Goal: Book appointment/travel/reservation

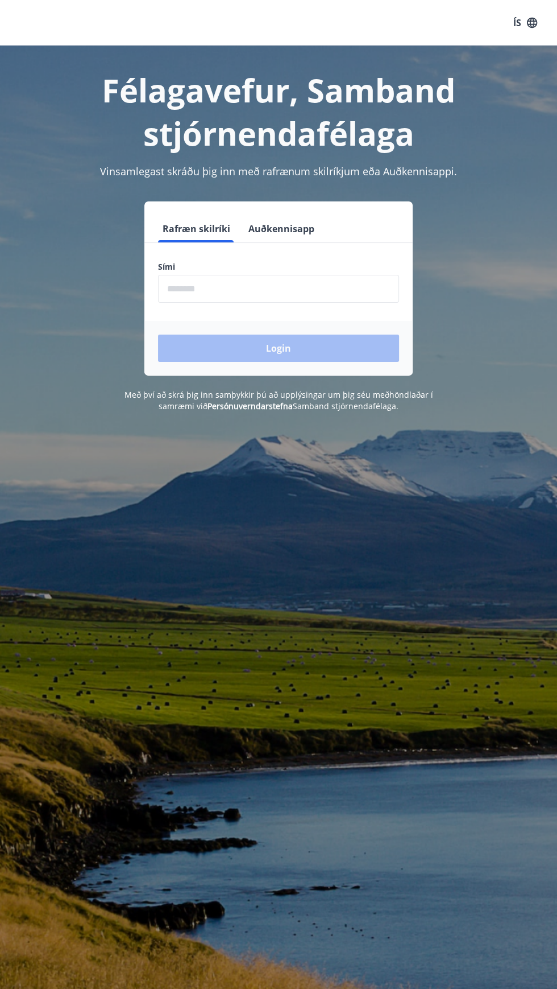
click at [319, 288] on input "phone" at bounding box center [278, 289] width 241 height 28
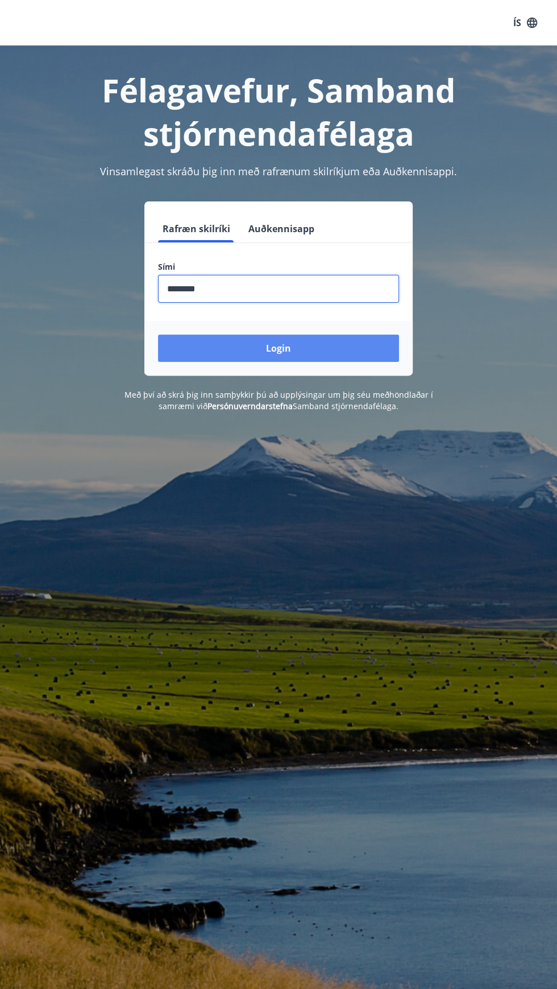
type input "********"
click at [365, 342] on button "Login" at bounding box center [278, 347] width 241 height 27
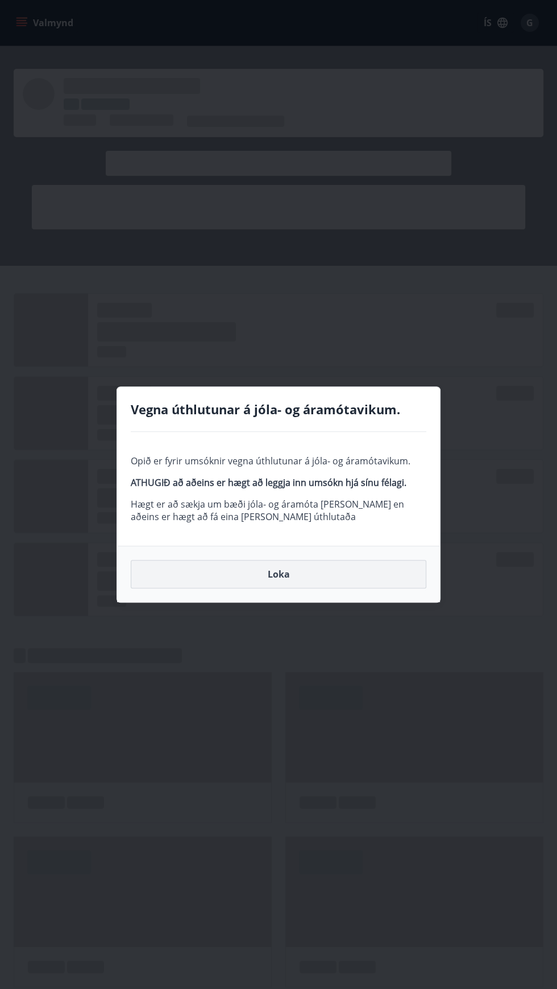
click at [346, 576] on button "Loka" at bounding box center [279, 574] width 296 height 28
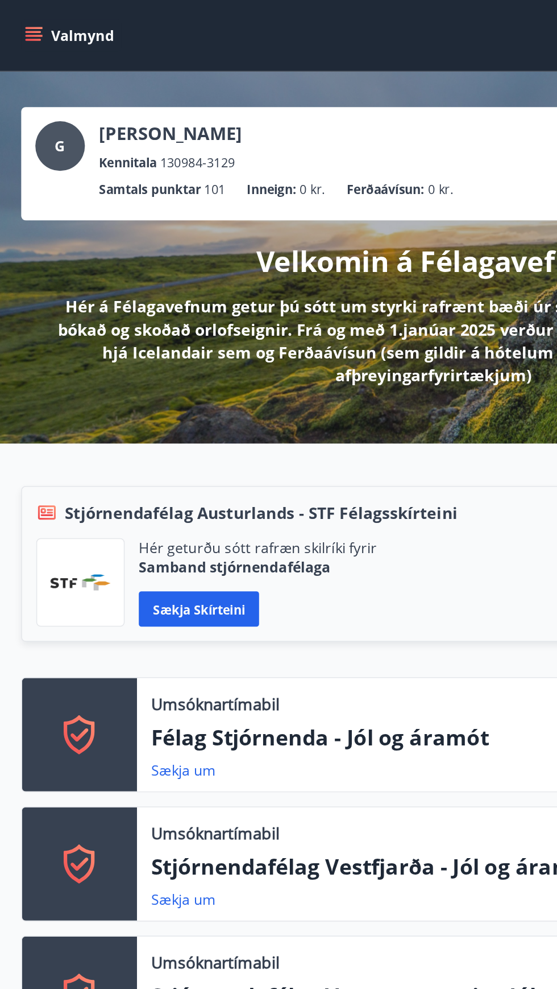
click at [122, 121] on p "Samtals punktar" at bounding box center [96, 121] width 65 height 13
click at [143, 118] on span "101" at bounding box center [138, 121] width 14 height 13
click at [34, 23] on button "Valmynd" at bounding box center [46, 23] width 64 height 20
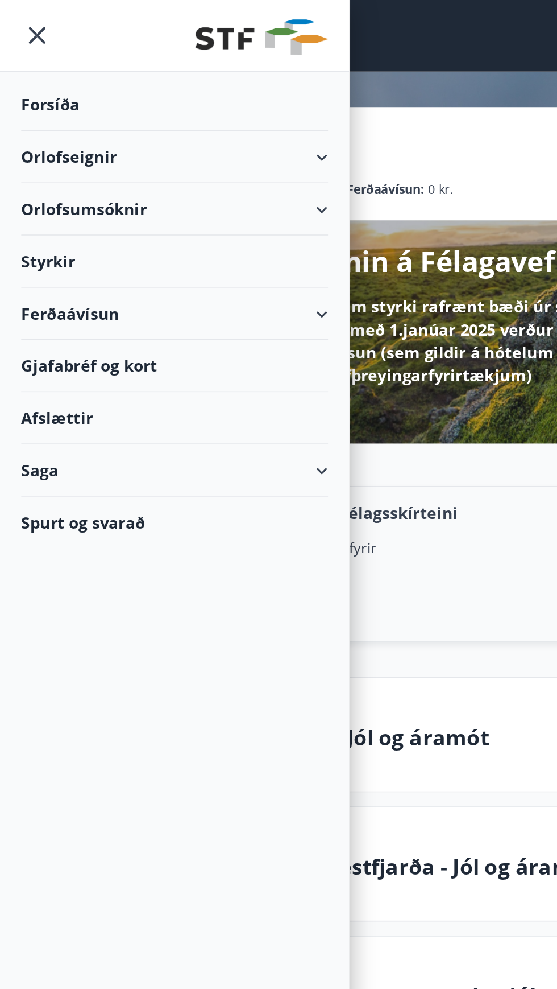
click at [214, 137] on div "Orlofsumsóknir" at bounding box center [112, 135] width 225 height 34
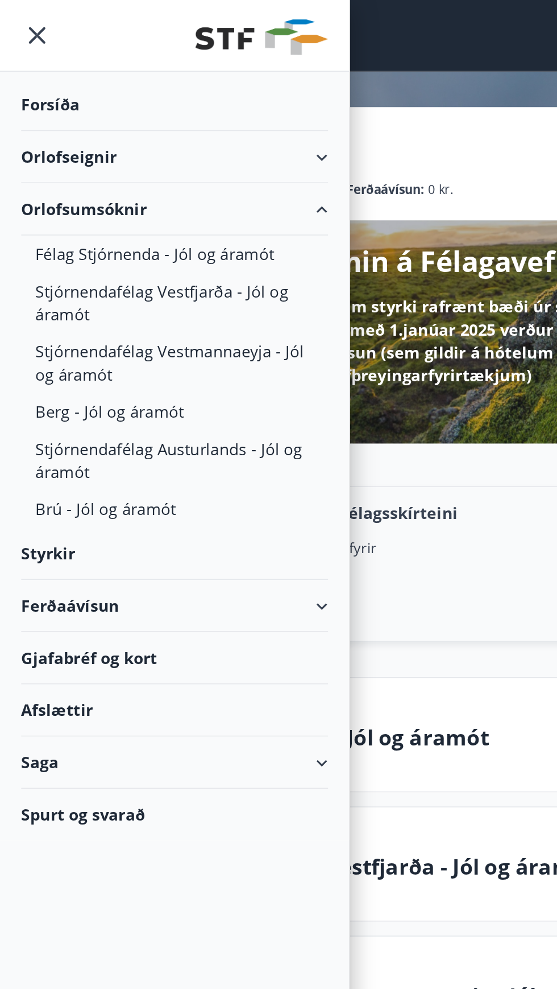
click at [206, 103] on div "Orlofseignir" at bounding box center [112, 101] width 197 height 34
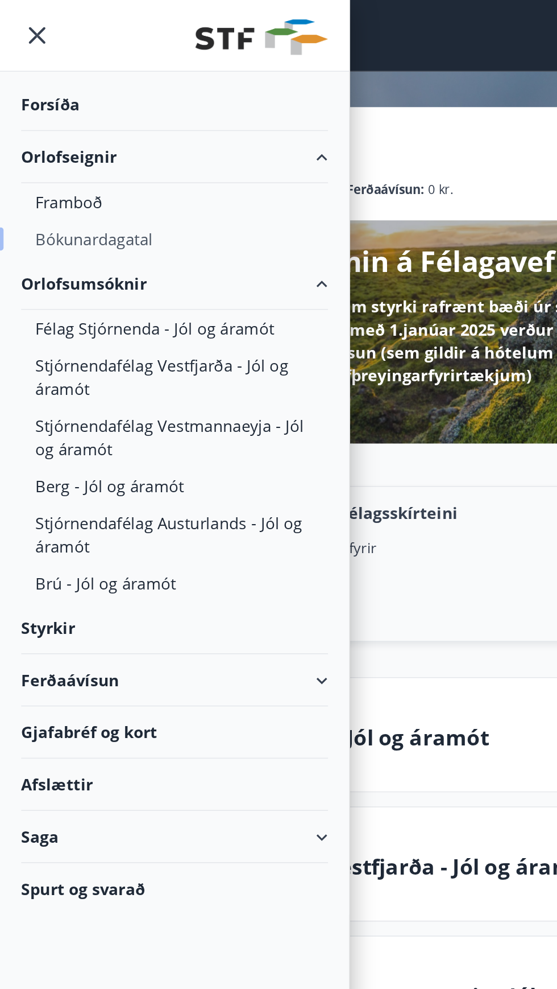
click at [96, 154] on div "Bókunardagatal" at bounding box center [112, 154] width 179 height 24
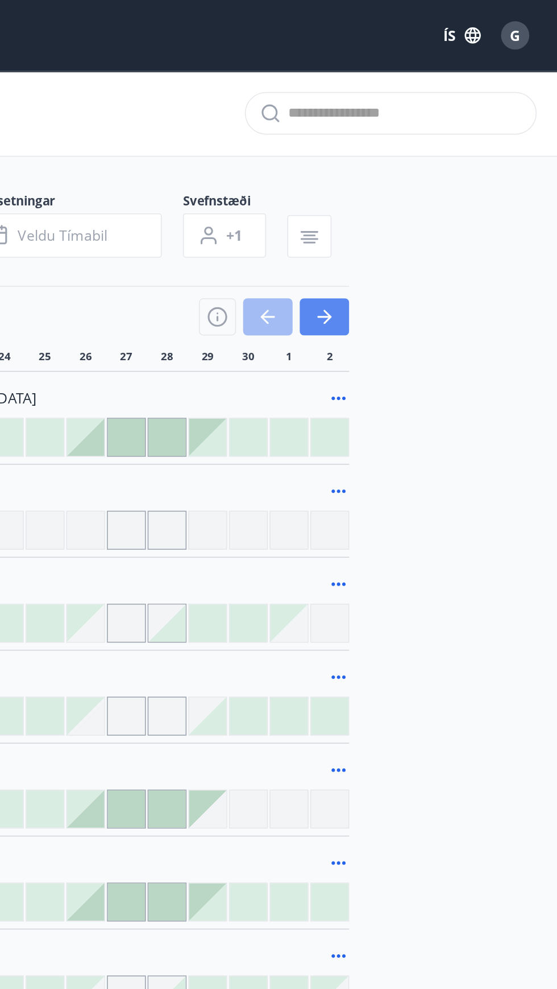
click at [417, 205] on button "button" at bounding box center [407, 204] width 32 height 24
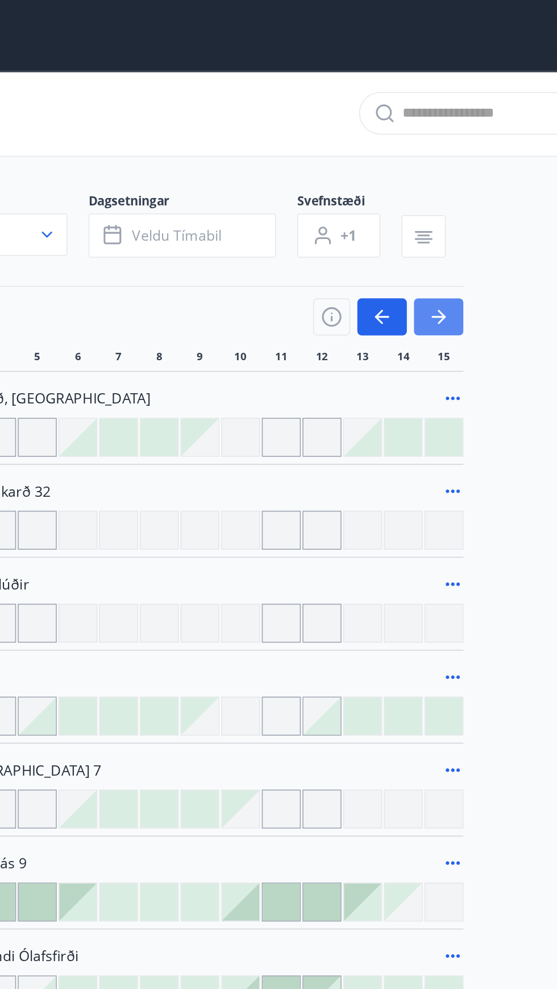
click at [418, 206] on button "button" at bounding box center [407, 204] width 32 height 24
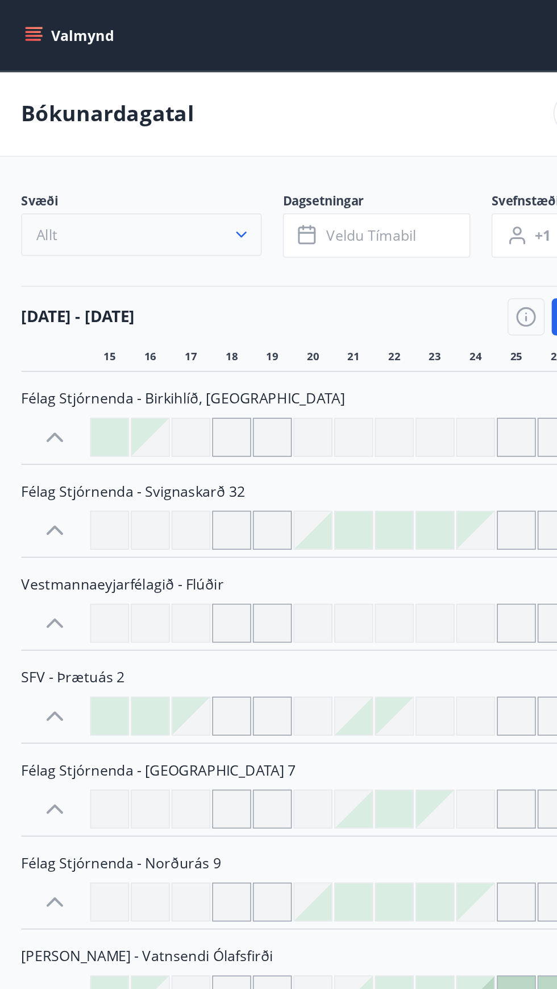
click at [152, 149] on icon "button" at bounding box center [155, 150] width 11 height 11
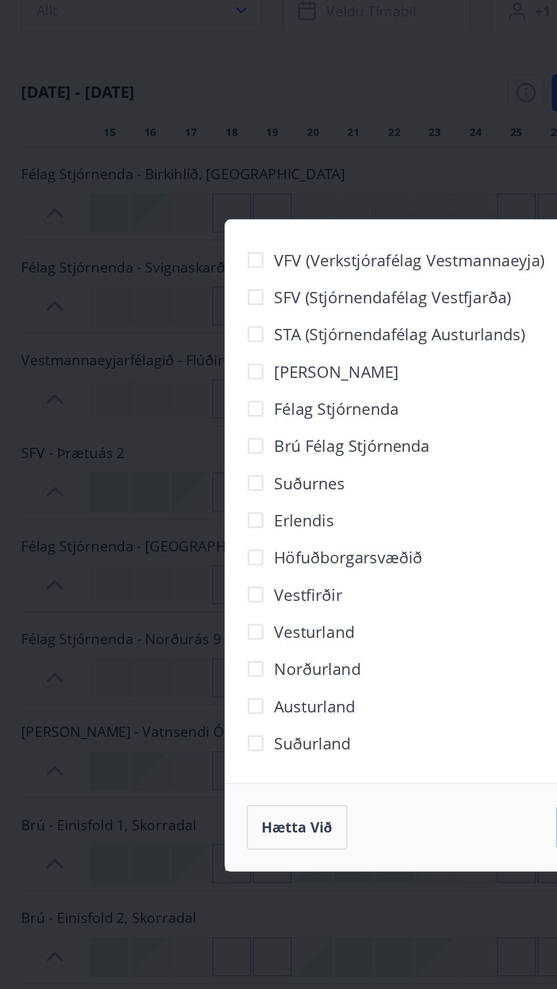
click at [254, 510] on span "Höfuðborgarsvæðið" at bounding box center [224, 502] width 96 height 15
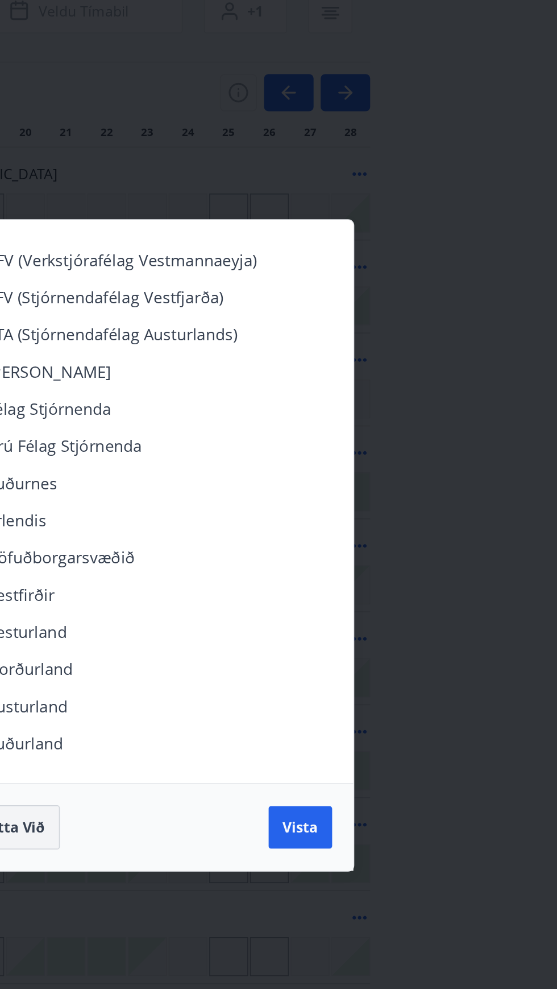
click at [373, 682] on span "Vista" at bounding box center [378, 675] width 23 height 13
click at [205, 682] on span "Hætta við" at bounding box center [191, 675] width 46 height 13
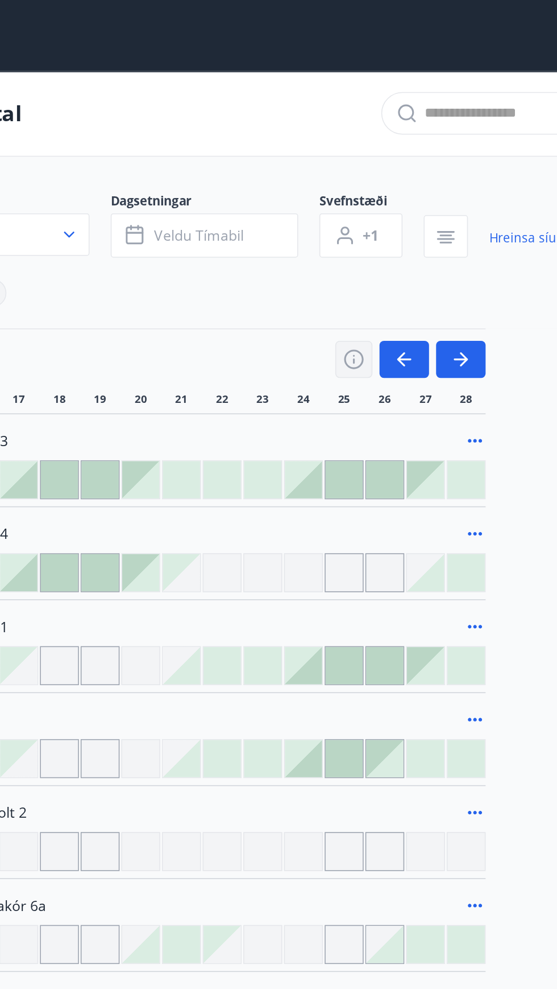
click at [338, 228] on icon "button" at bounding box center [338, 228] width 1 height 1
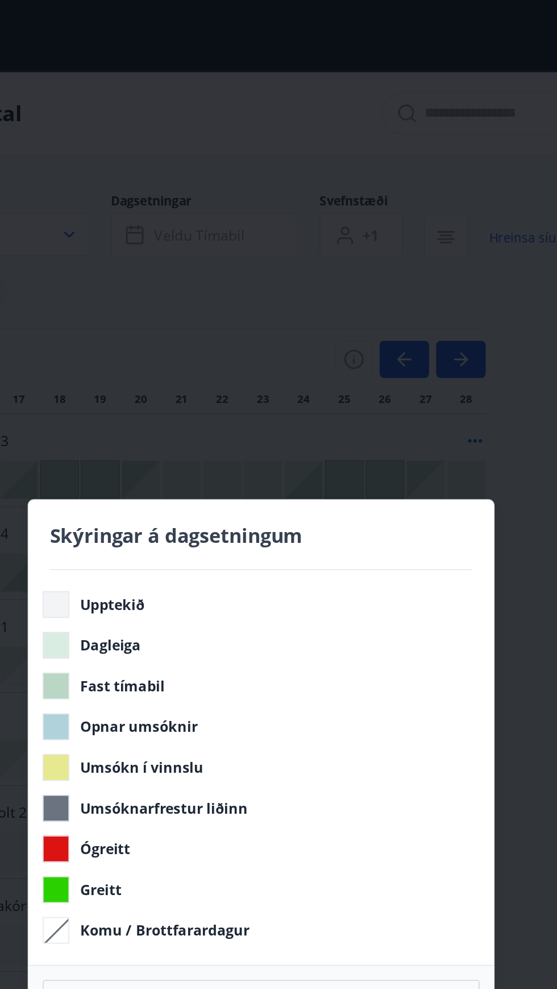
click at [308, 201] on div "Skýringar á dagsetningum Upptekið Dagleiga Fast tímabil Opnar umsóknir Umsókn í…" at bounding box center [278, 494] width 557 height 989
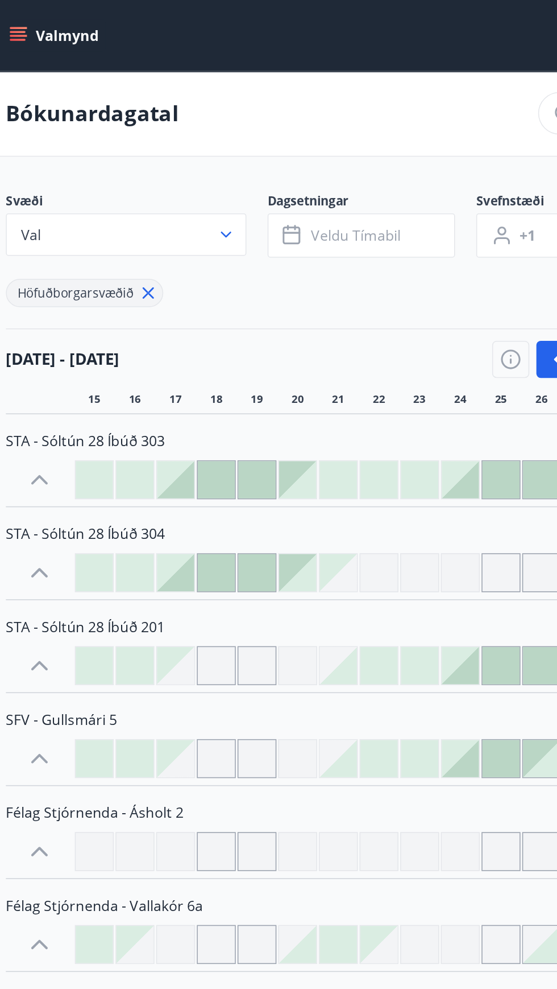
click at [123, 309] on div at bounding box center [123, 308] width 24 height 24
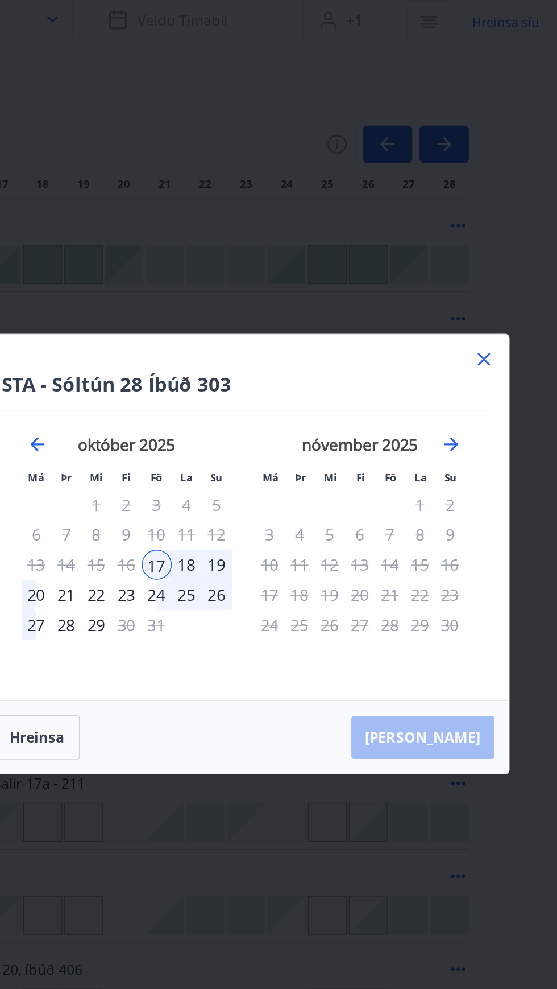
click at [263, 511] on div "19" at bounding box center [260, 500] width 19 height 19
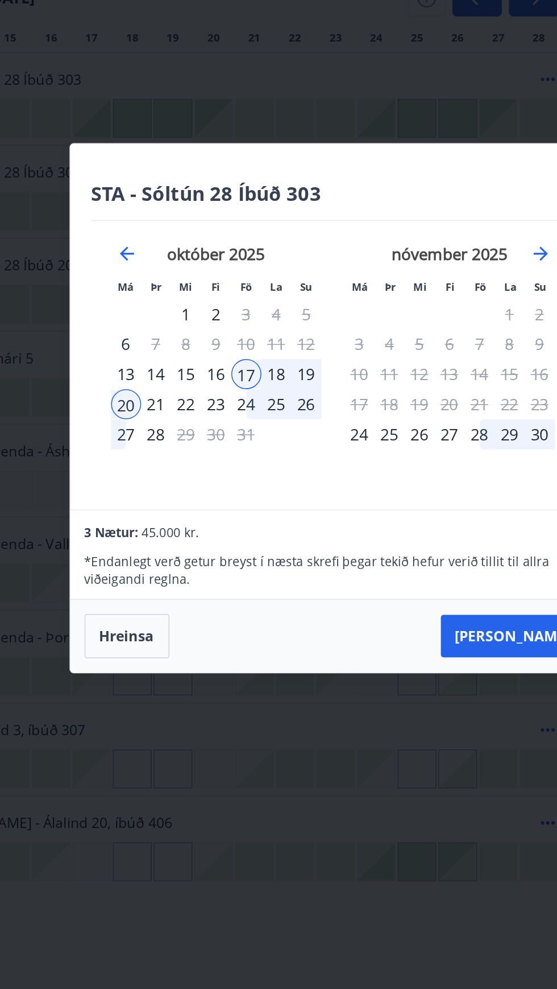
click at [264, 482] on div "19" at bounding box center [260, 472] width 19 height 19
click at [243, 482] on div "18" at bounding box center [241, 472] width 19 height 19
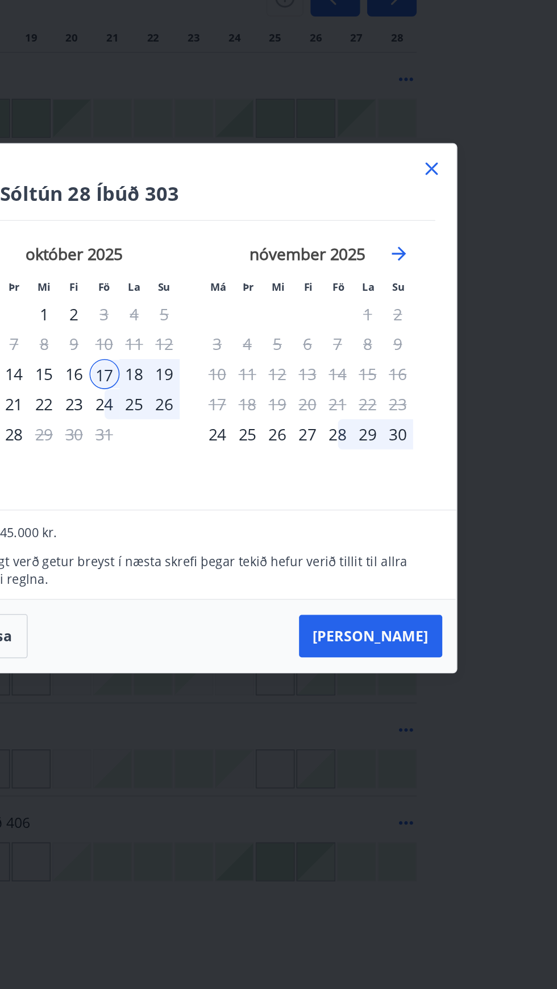
click at [435, 348] on icon at bounding box center [433, 341] width 14 height 14
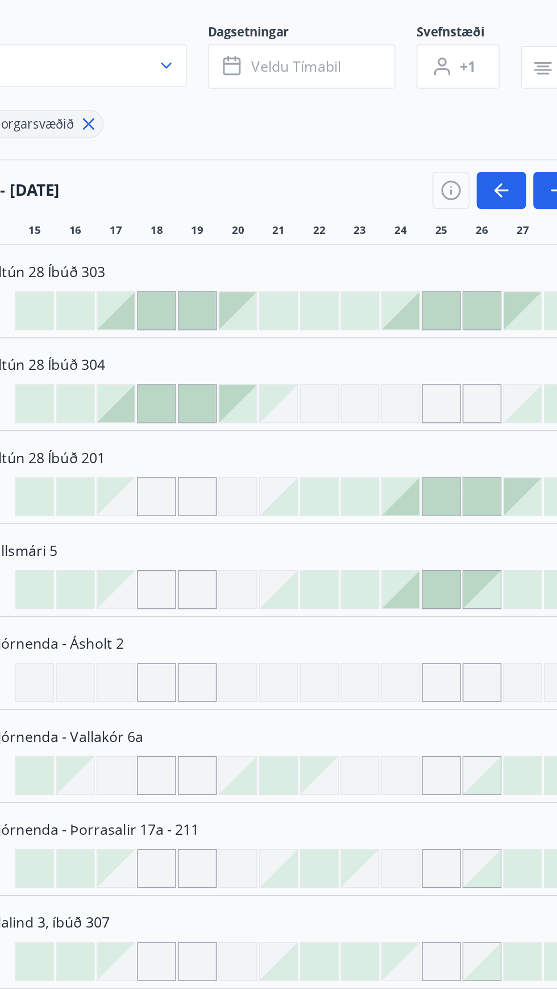
click at [146, 308] on div at bounding box center [149, 308] width 24 height 24
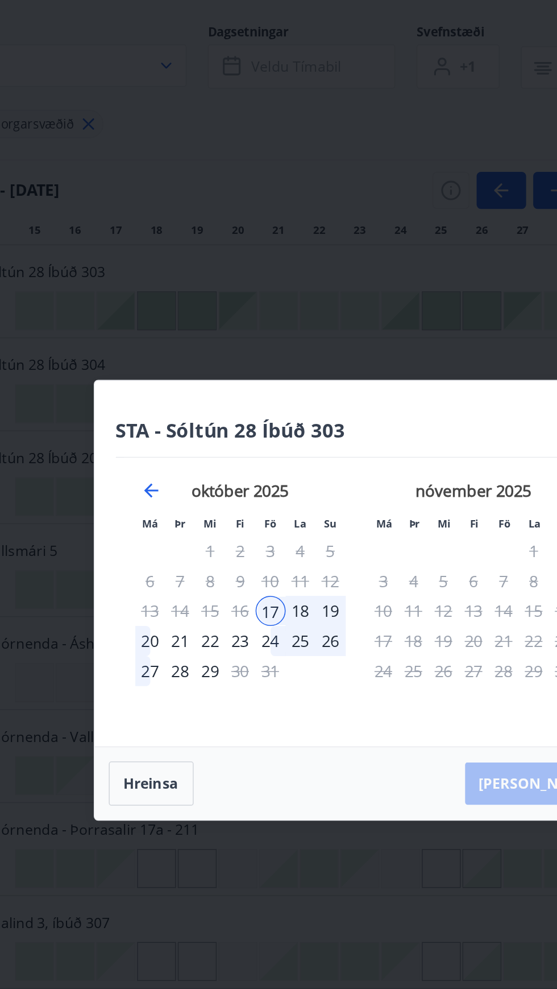
click at [246, 503] on div "18" at bounding box center [241, 500] width 19 height 19
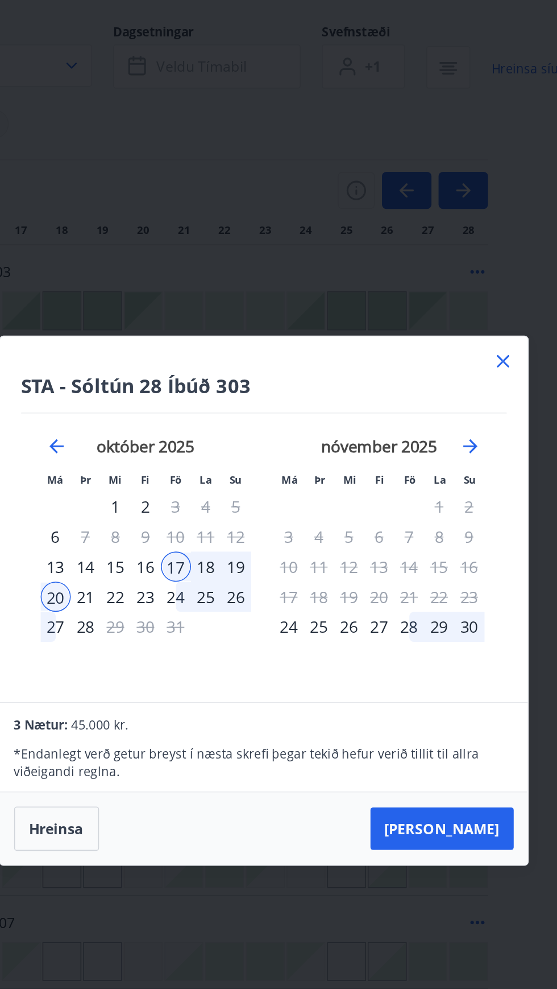
click at [260, 196] on div "STA - [GEOGRAPHIC_DATA] 28 Íbúð 303 Má Þr Mi Fi Fö La Su Má Þr Mi Fi Fö La Su […" at bounding box center [278, 494] width 557 height 989
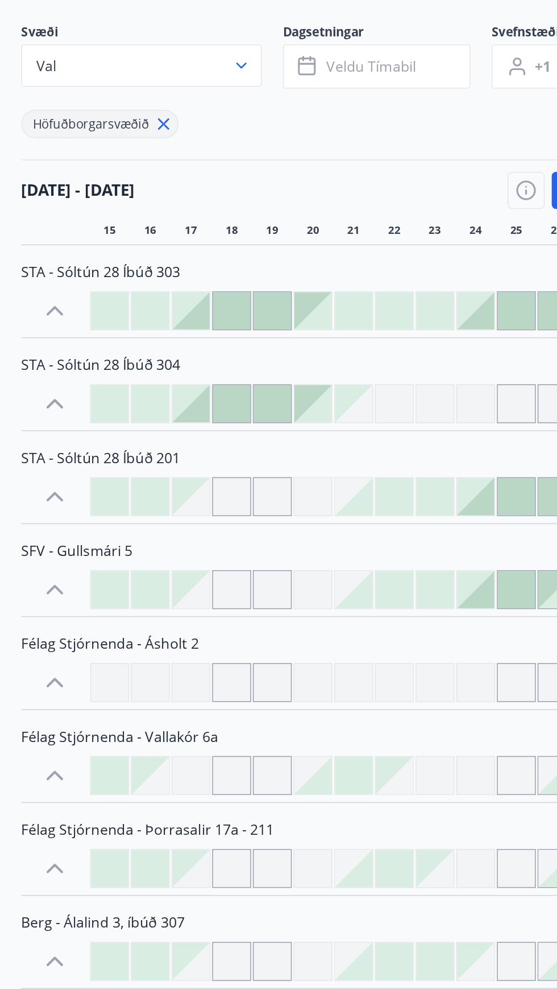
click at [150, 300] on div at bounding box center [149, 308] width 24 height 24
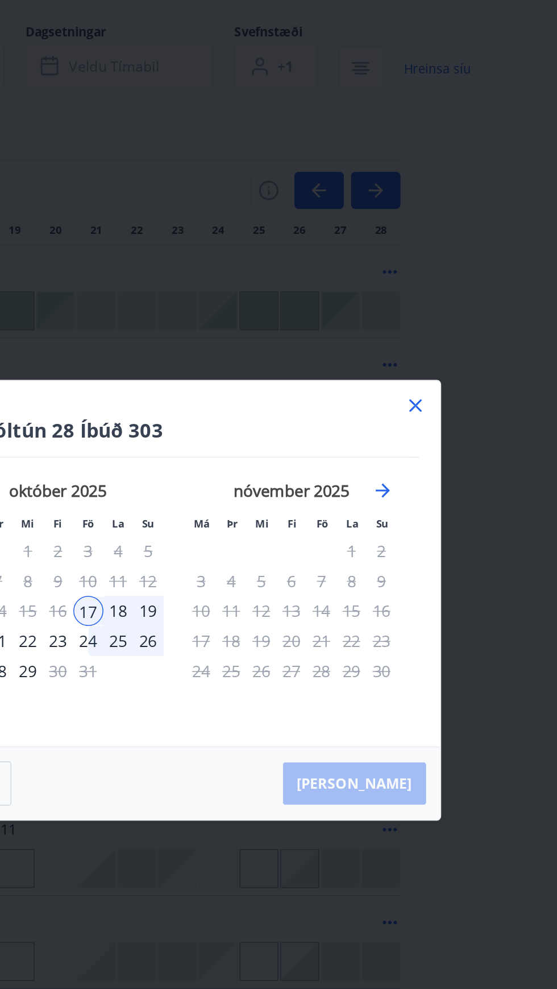
click at [251, 501] on div "19" at bounding box center [260, 500] width 19 height 19
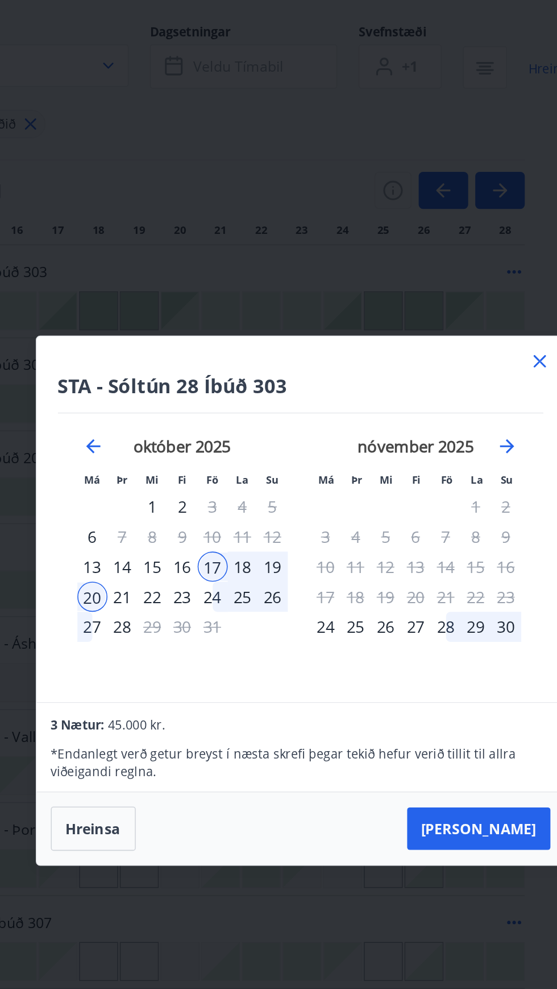
click at [313, 710] on div "STA - [GEOGRAPHIC_DATA] 28 Íbúð 303 Má Þr Mi Fi Fö La Su Má Þr Mi Fi Fö La Su […" at bounding box center [278, 494] width 557 height 989
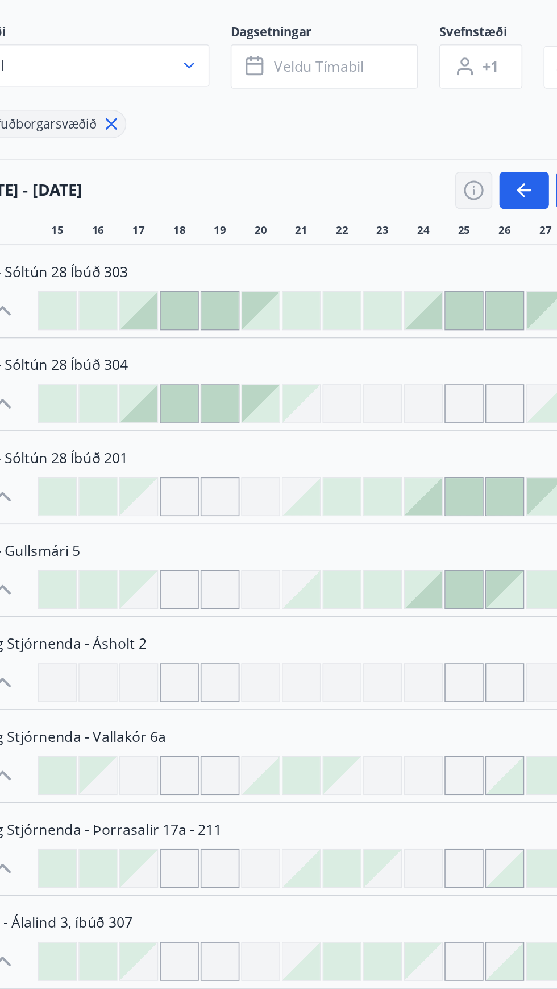
click at [336, 230] on icon "button" at bounding box center [339, 231] width 14 height 14
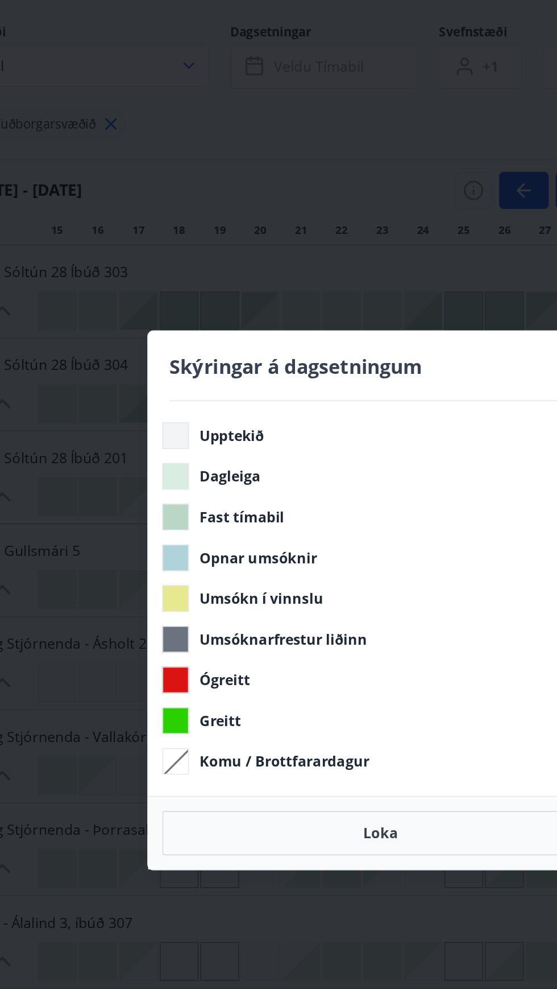
click at [65, 519] on div "Skýringar á dagsetningum Upptekið Dagleiga Fast tímabil Opnar umsóknir Umsókn í…" at bounding box center [278, 494] width 557 height 989
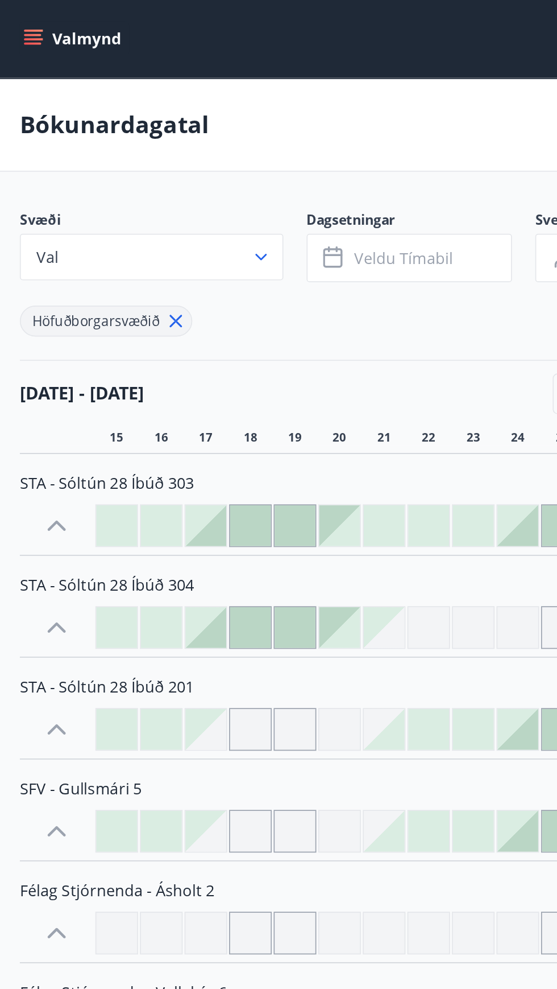
click at [34, 23] on button "Valmynd" at bounding box center [46, 23] width 64 height 20
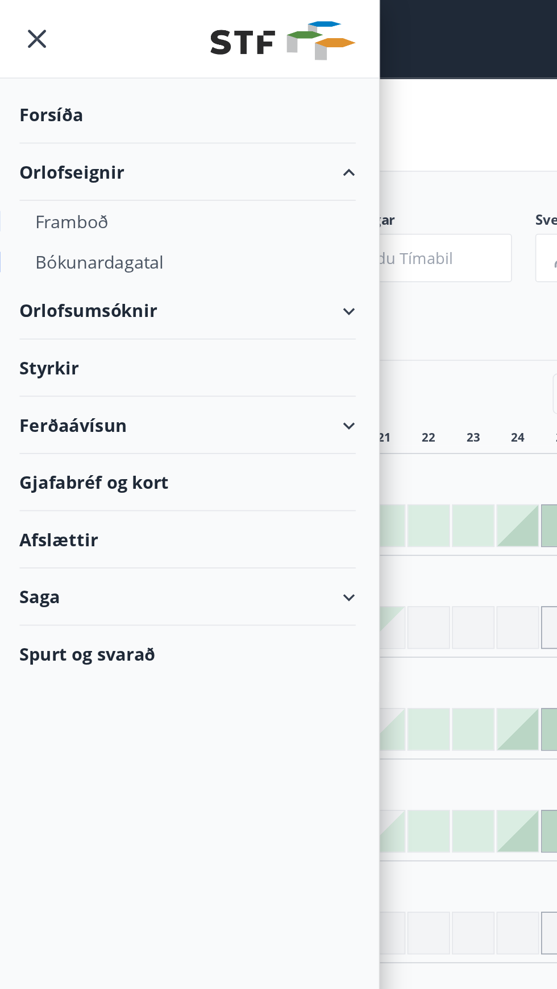
click at [59, 127] on div "Framboð" at bounding box center [112, 130] width 179 height 24
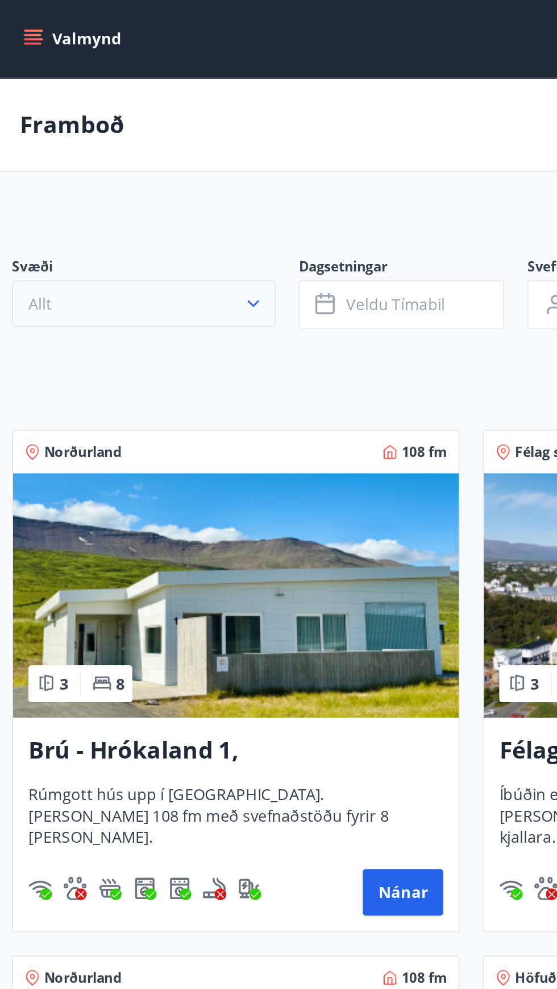
click at [148, 179] on icon "button" at bounding box center [150, 177] width 11 height 11
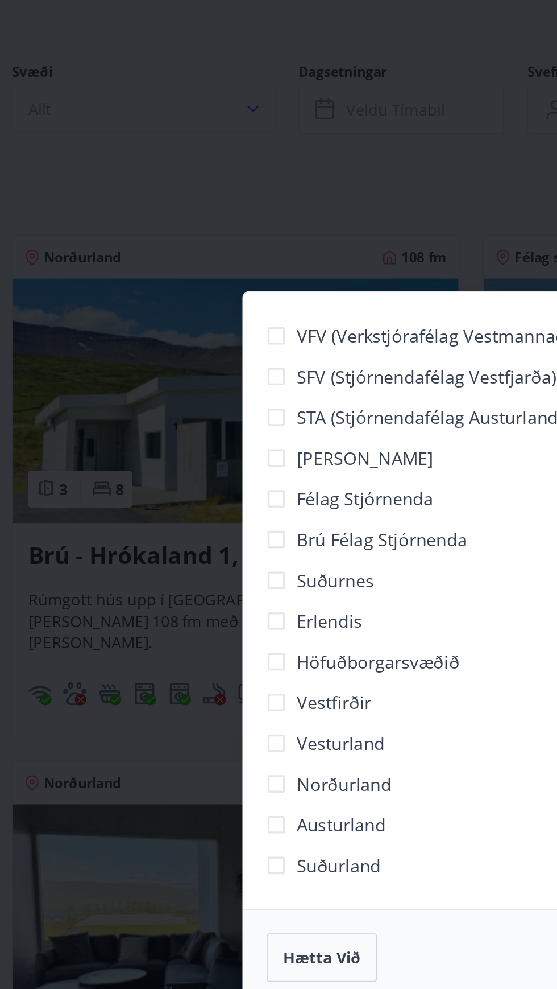
click at [264, 510] on span "Höfuðborgarsvæðið" at bounding box center [224, 502] width 96 height 15
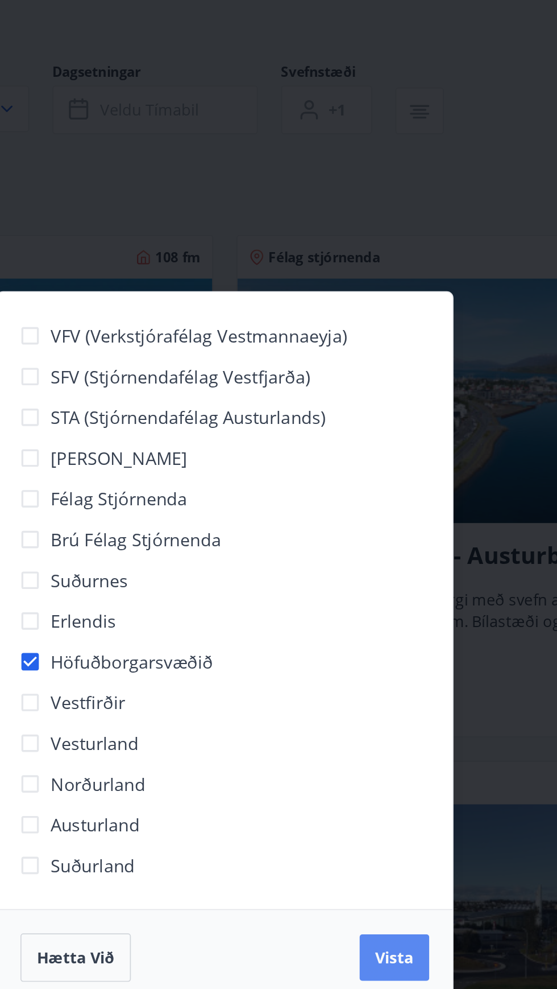
click at [385, 682] on span "Vista" at bounding box center [378, 675] width 23 height 13
